Goal: Task Accomplishment & Management: Manage account settings

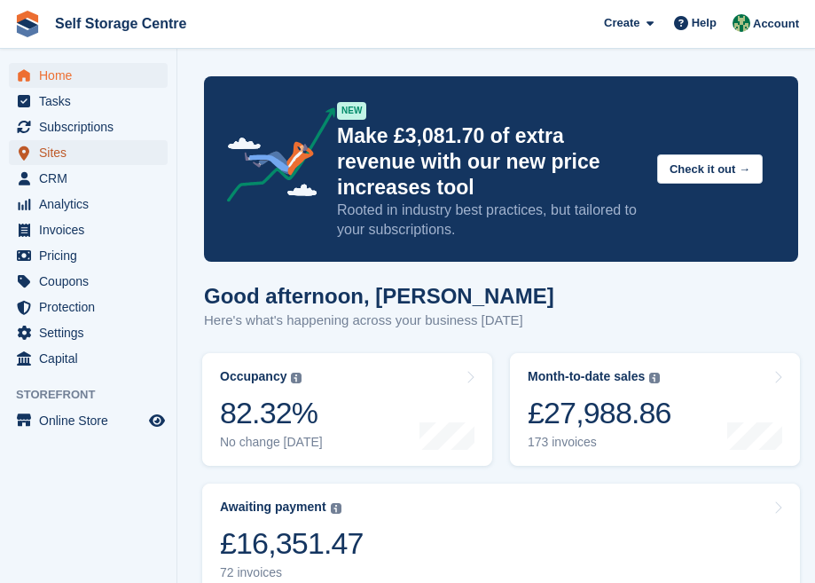
click at [82, 159] on span "Sites" at bounding box center [92, 152] width 106 height 25
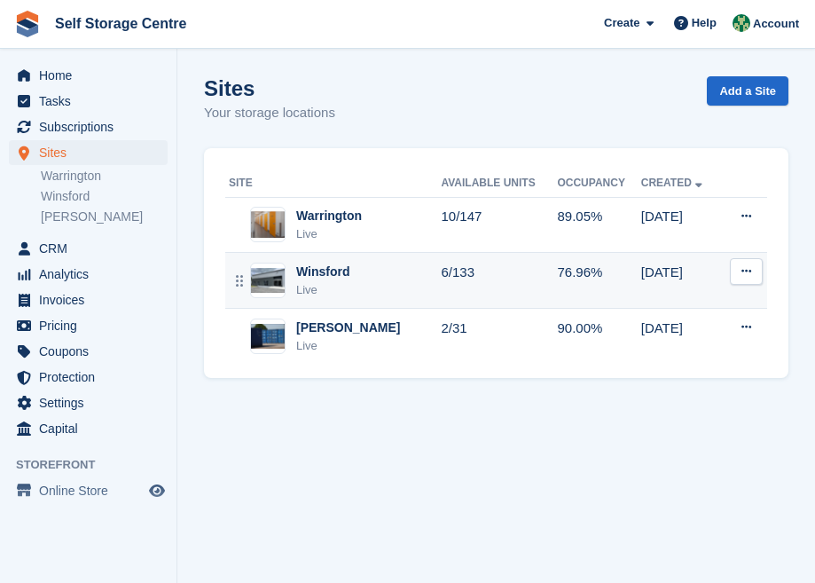
click at [318, 284] on div "Live" at bounding box center [323, 290] width 54 height 18
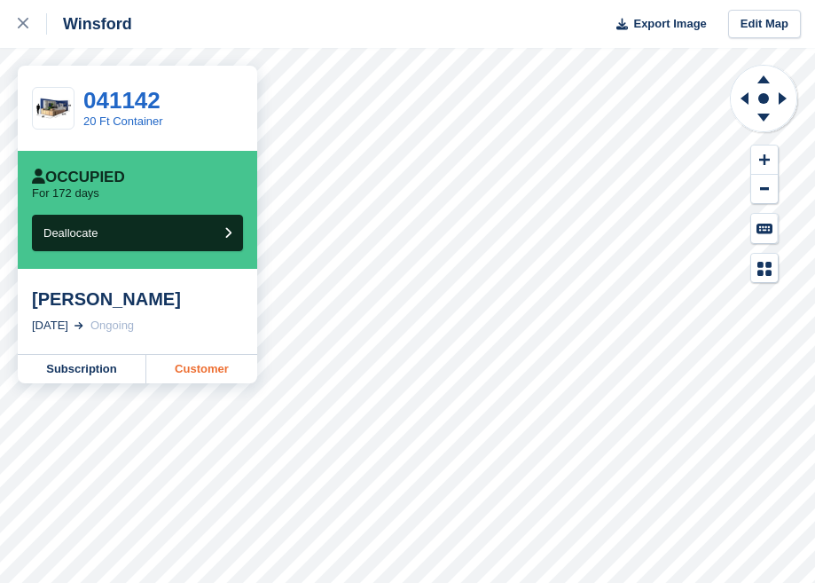
click at [200, 377] on link "Customer" at bounding box center [201, 369] width 111 height 28
